Goal: Complete application form

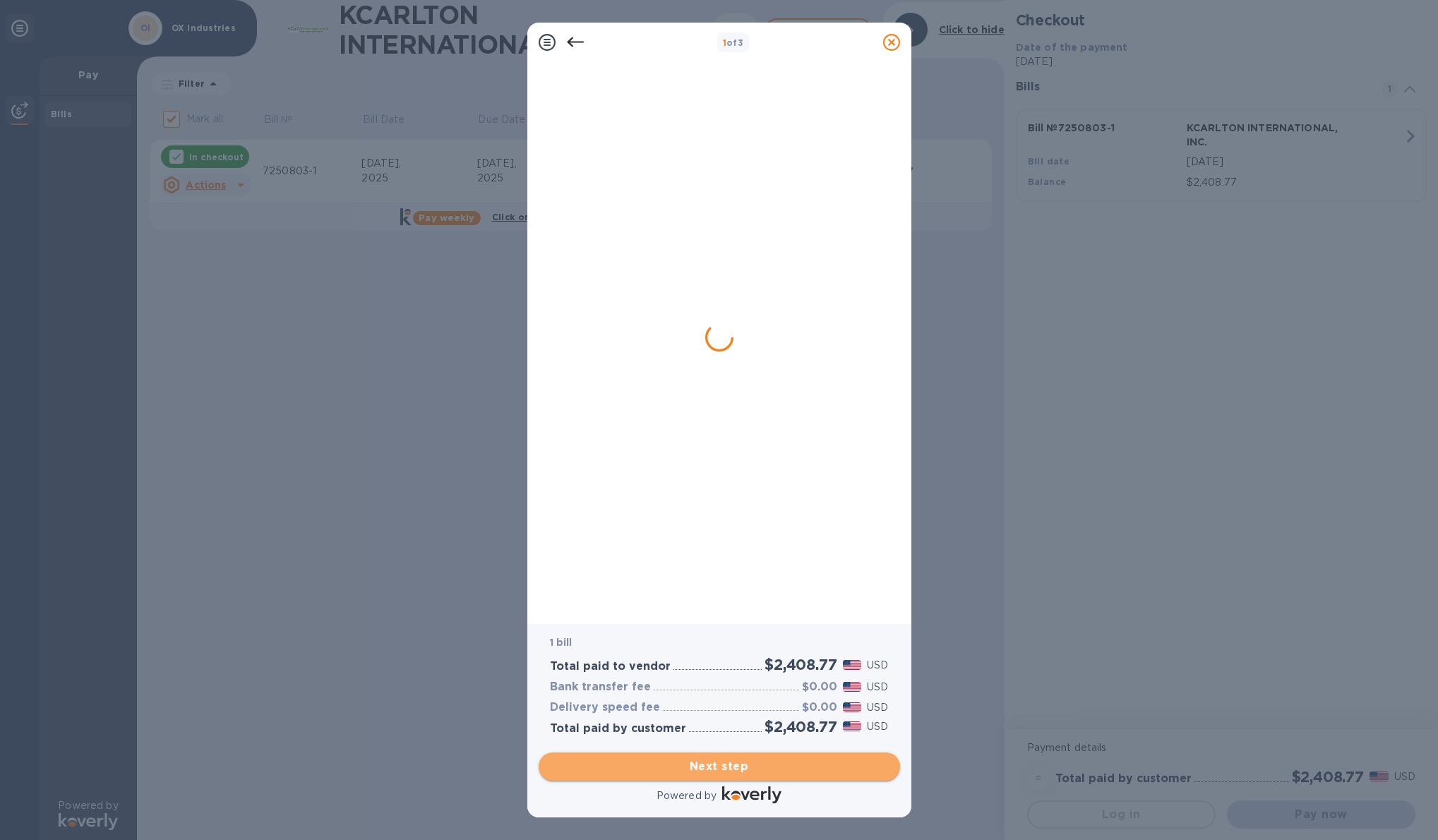
click at [721, 764] on span "Next step" at bounding box center [719, 766] width 339 height 17
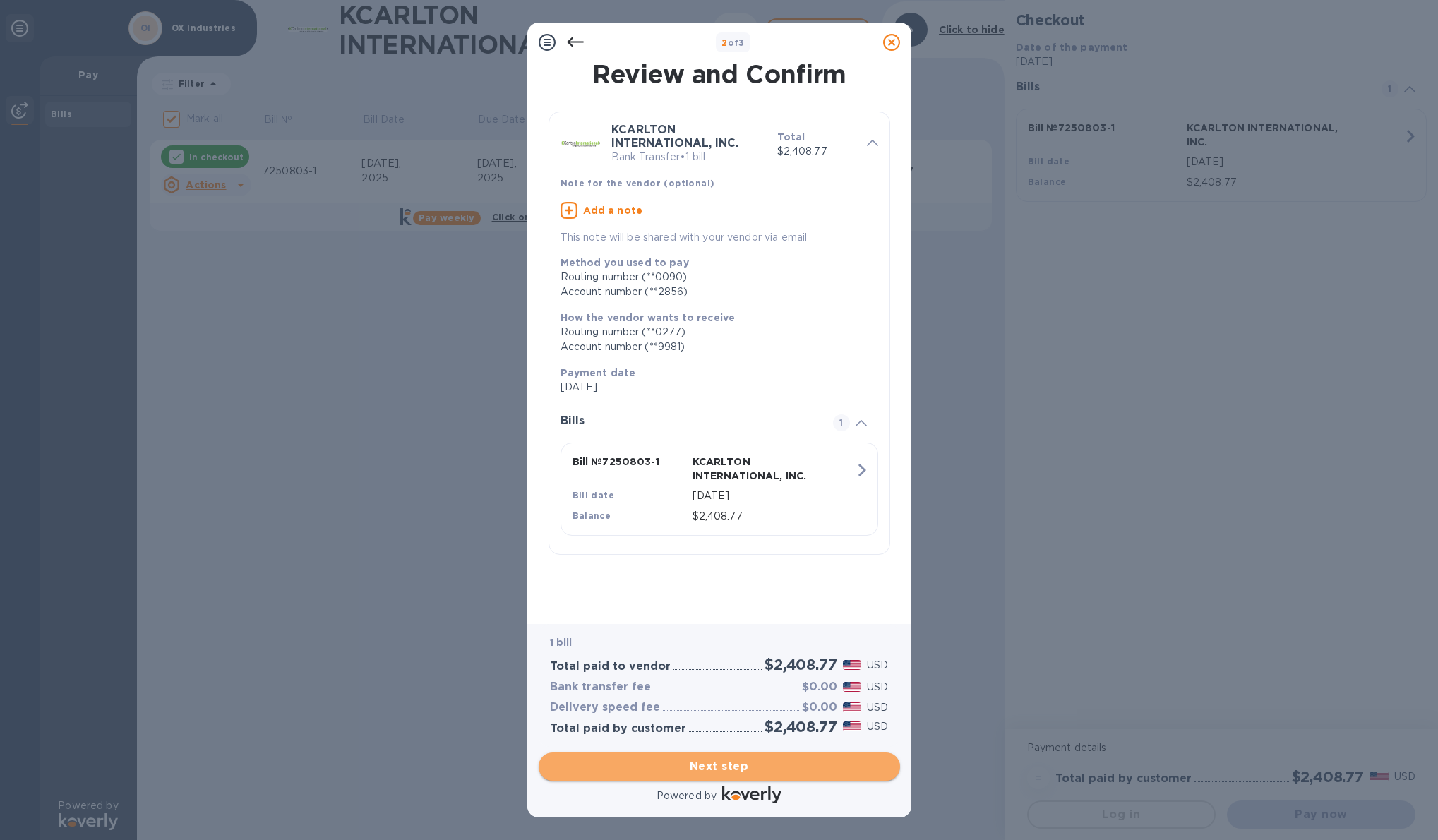
click at [725, 770] on span "Next step" at bounding box center [719, 766] width 339 height 17
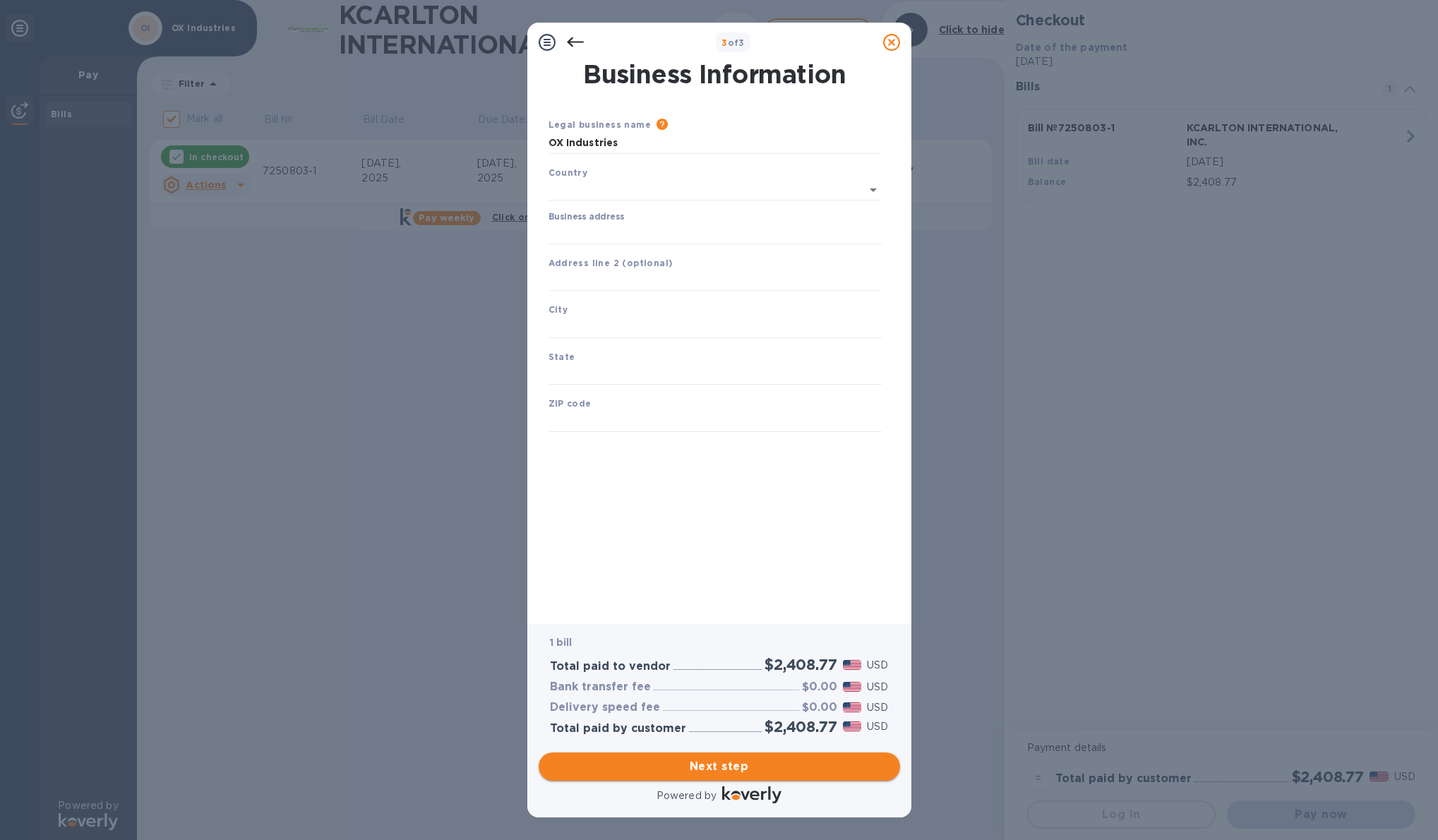
type input "[GEOGRAPHIC_DATA]"
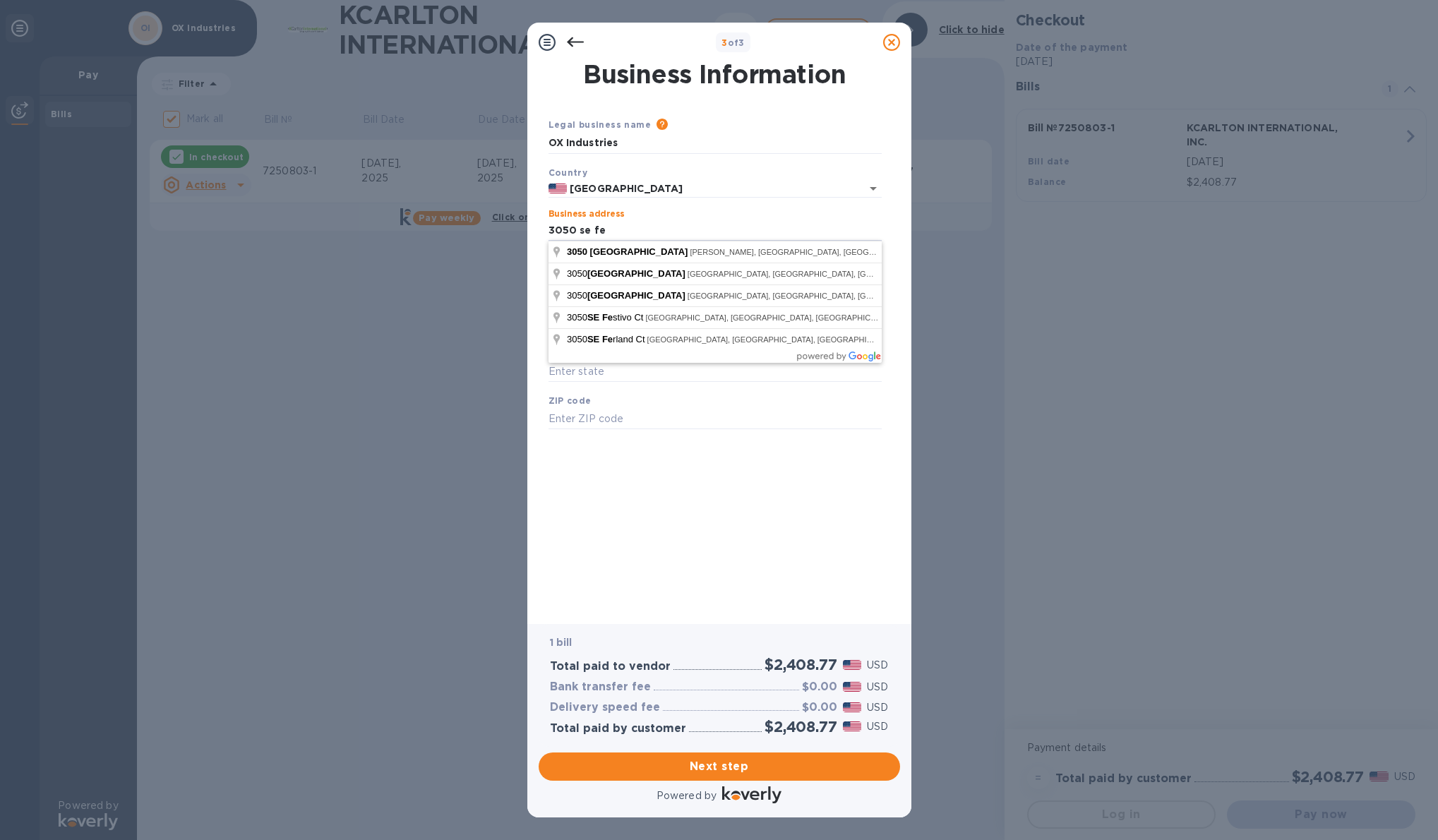
type input "[STREET_ADDRESS]"
type input "[PERSON_NAME]"
type input "FL"
type input "34994"
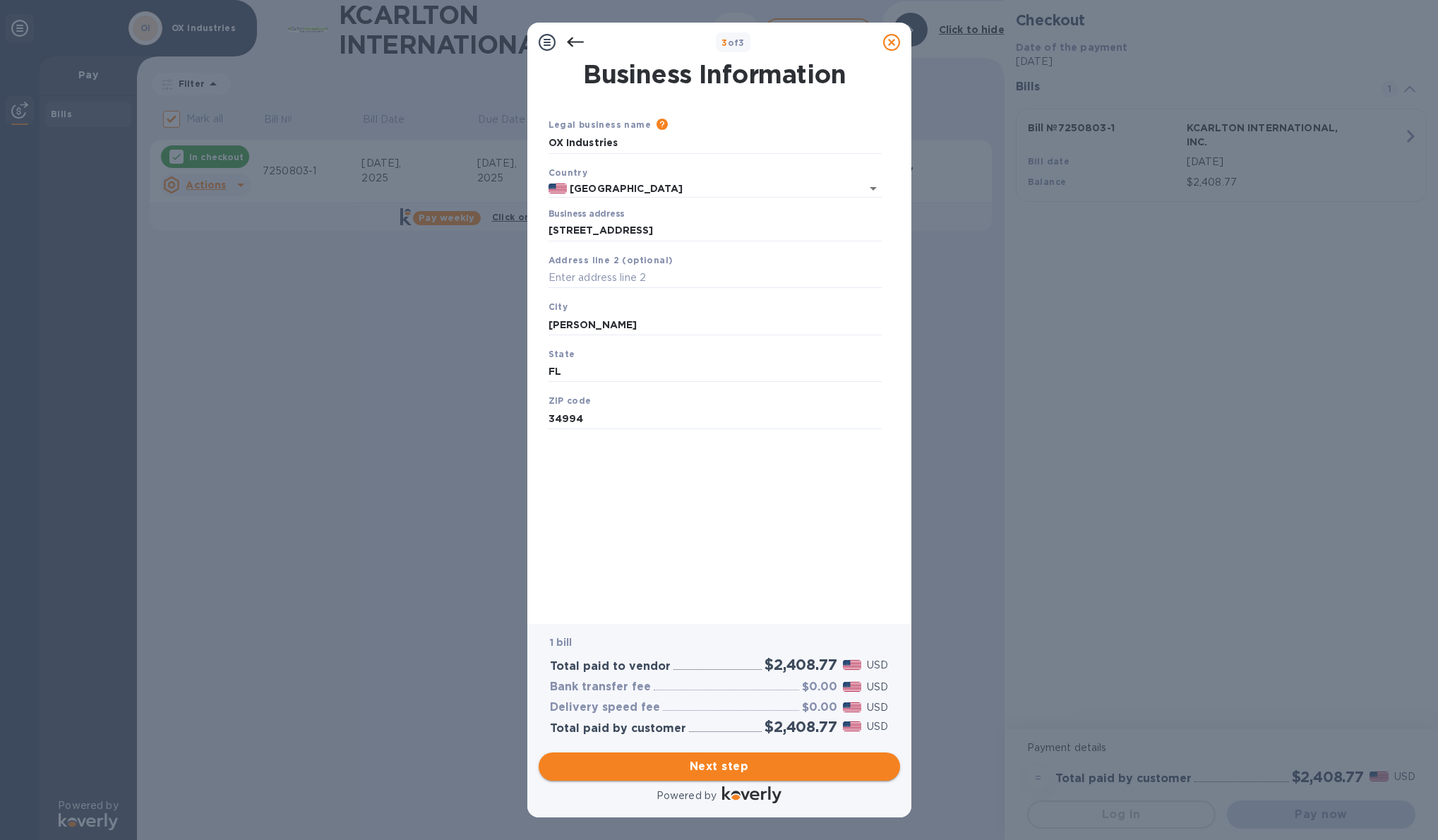
click at [762, 772] on span "Next step" at bounding box center [719, 766] width 339 height 17
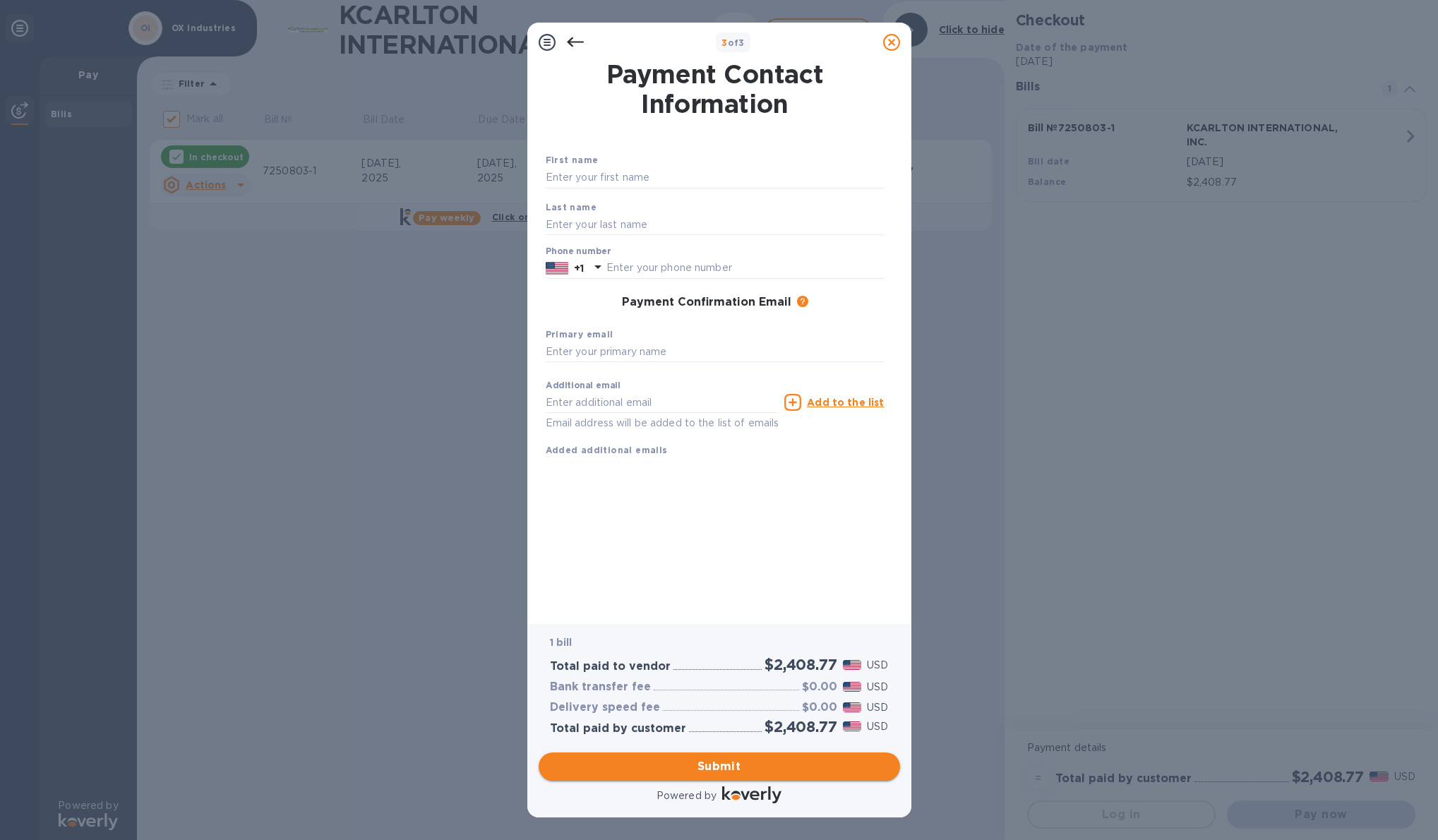
click at [767, 769] on span "Submit" at bounding box center [719, 766] width 339 height 17
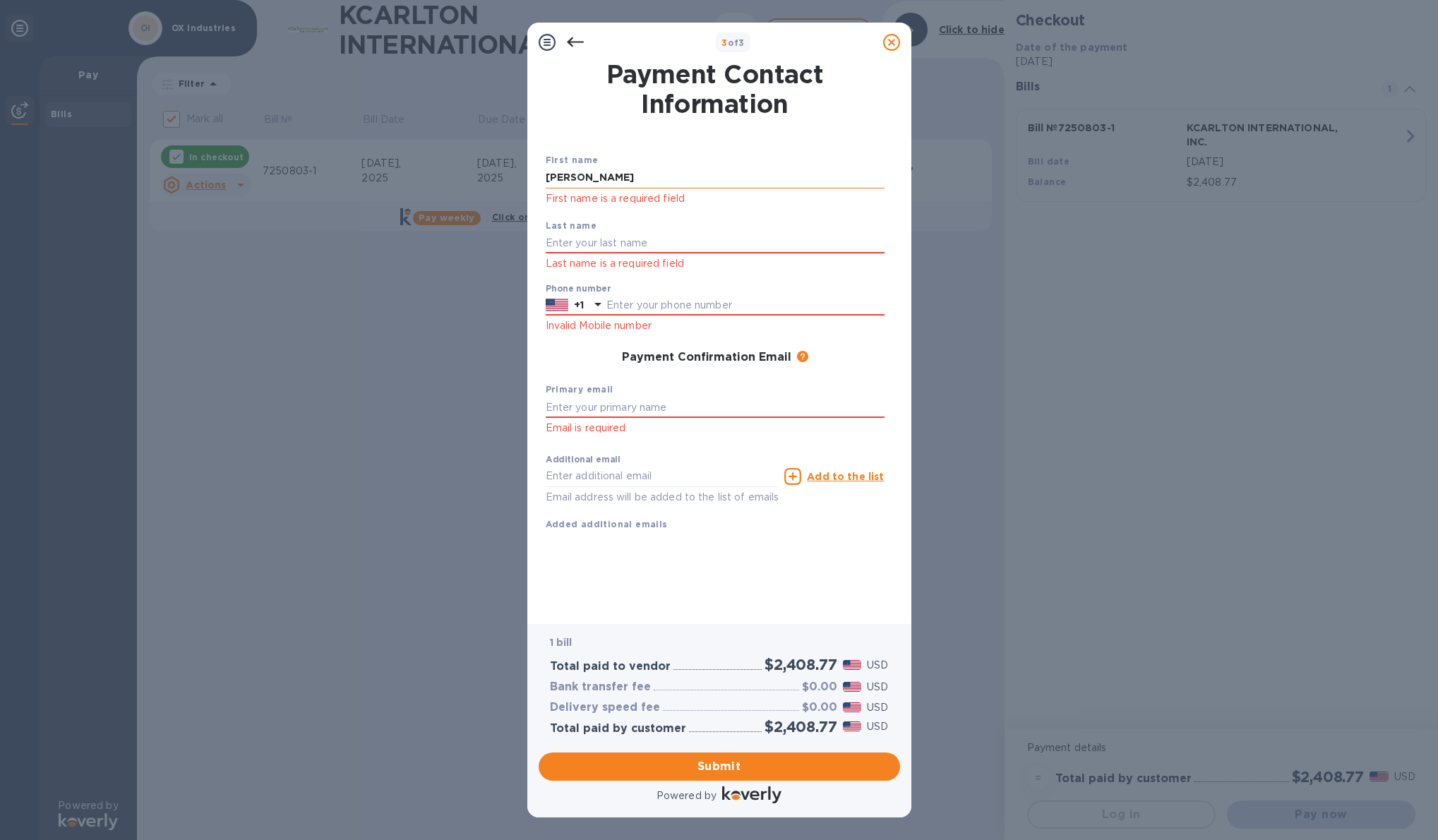
type input "[PERSON_NAME]"
type input "Briwb"
type input "6158380659"
type input "[EMAIL_ADDRESS][DOMAIN_NAME]"
click button "Submit" at bounding box center [0, 0] width 0 height 0
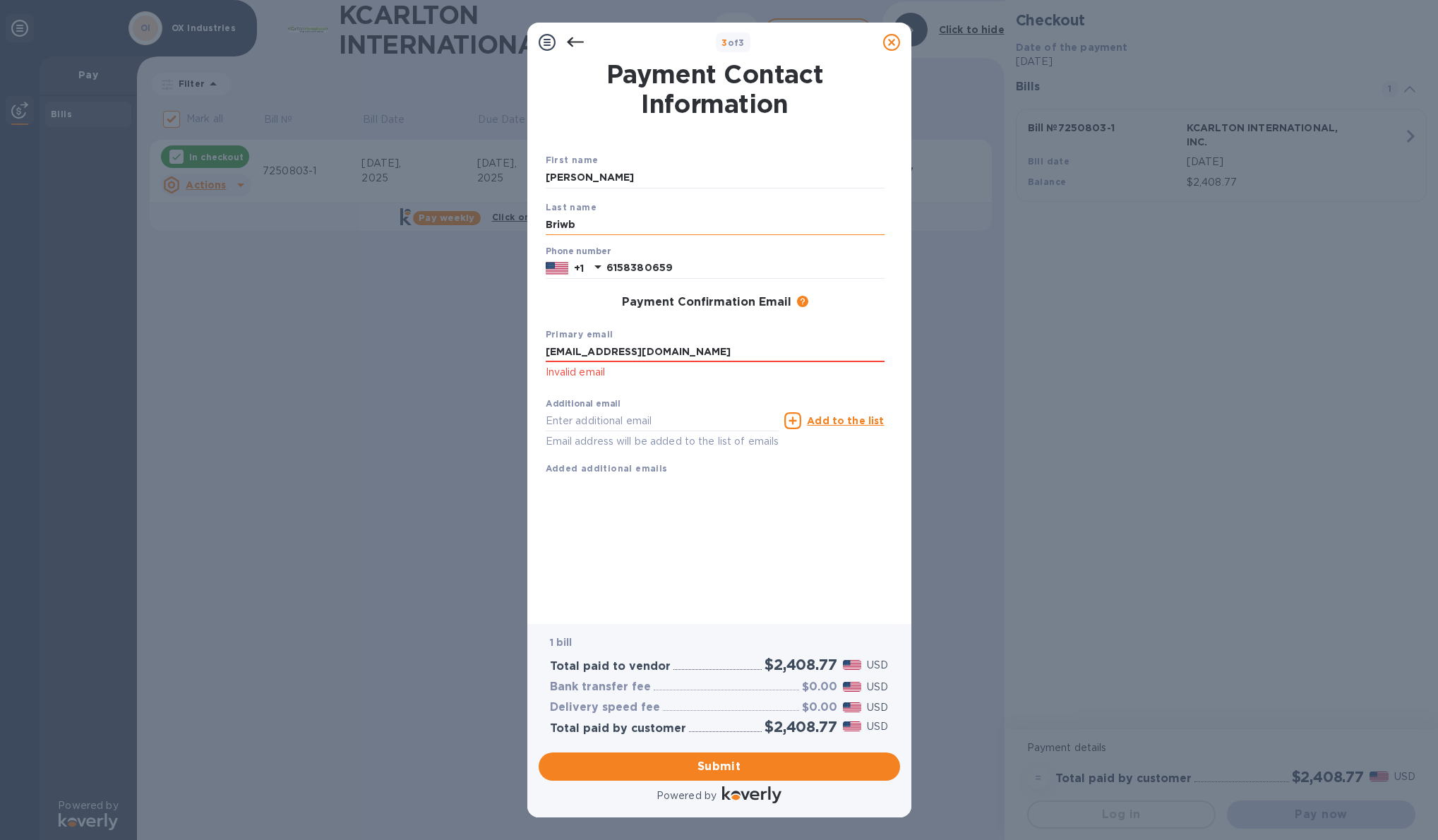
drag, startPoint x: 590, startPoint y: 224, endPoint x: 555, endPoint y: 225, distance: 35.0
click at [556, 226] on input "Briwb" at bounding box center [714, 224] width 339 height 22
type input "Brown"
drag, startPoint x: 718, startPoint y: 504, endPoint x: 721, endPoint y: 512, distance: 8.5
click at [718, 503] on div "Payment Contact Information First name [PERSON_NAME] Last name Brown Phone numb…" at bounding box center [719, 332] width 347 height 542
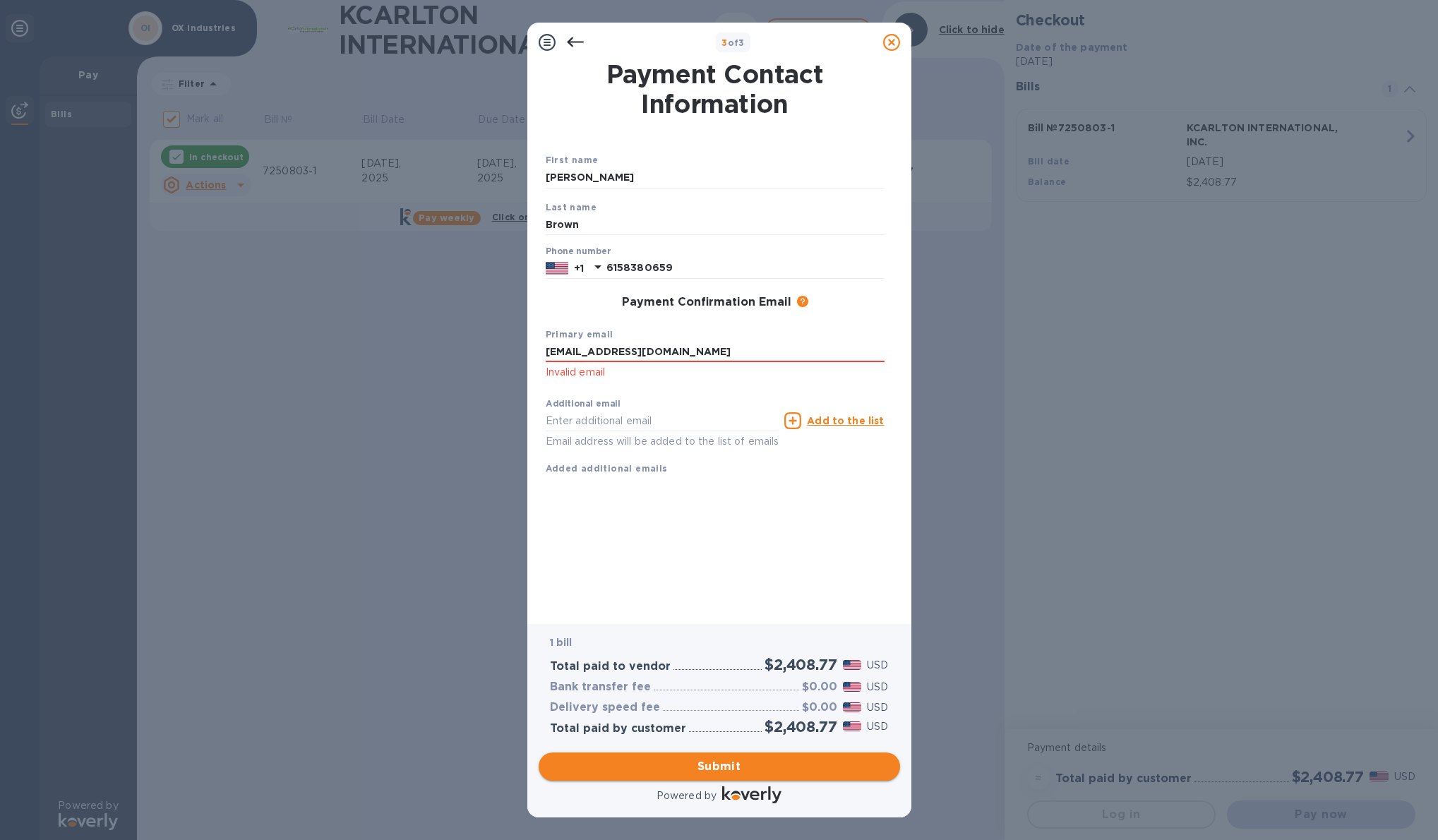
click at [733, 761] on span "Submit" at bounding box center [719, 766] width 339 height 17
